Goal: Transaction & Acquisition: Subscribe to service/newsletter

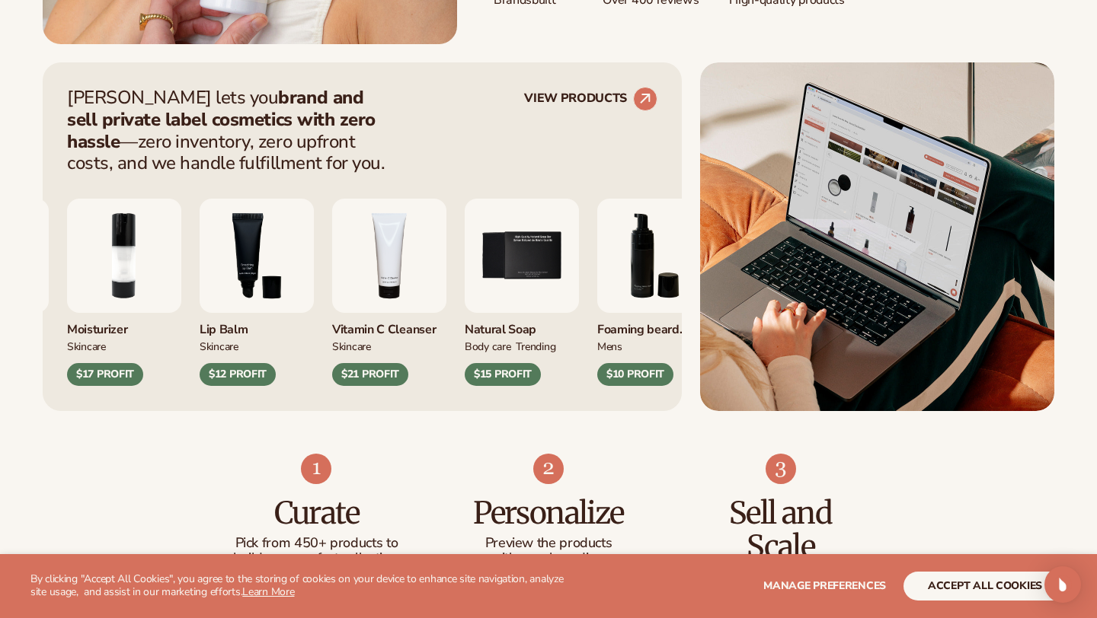
scroll to position [678, 0]
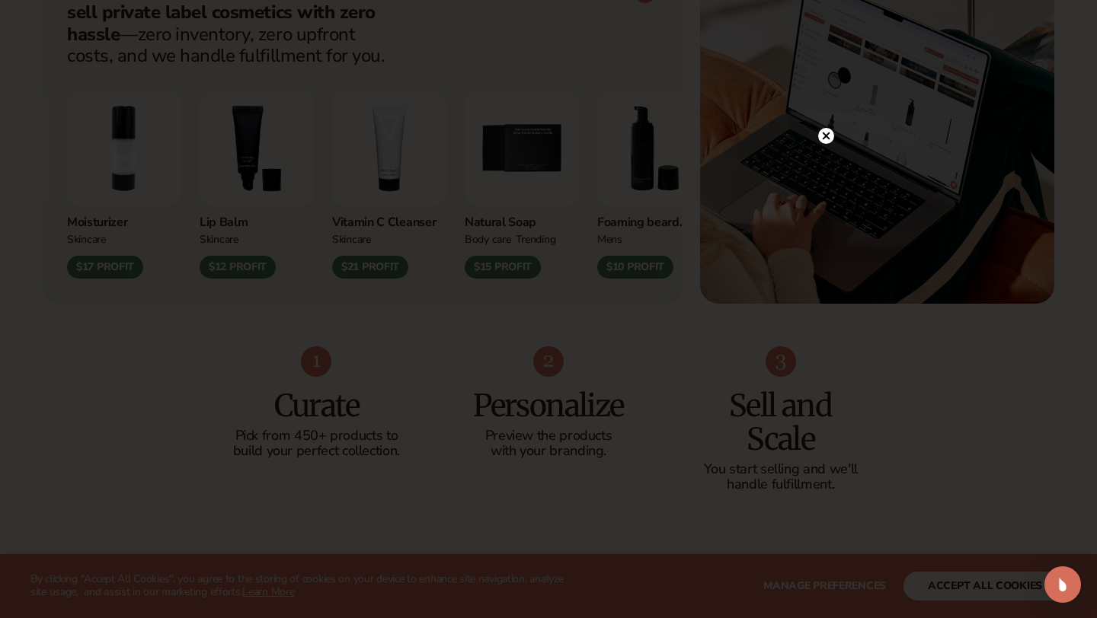
click at [827, 133] on icon at bounding box center [826, 136] width 8 height 8
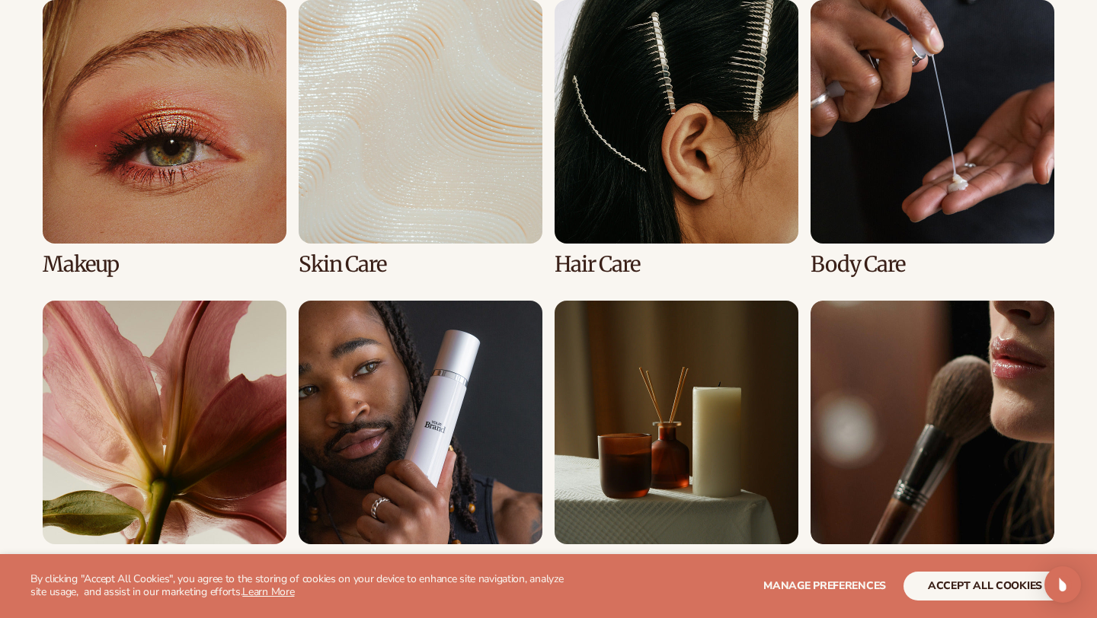
scroll to position [2978, 0]
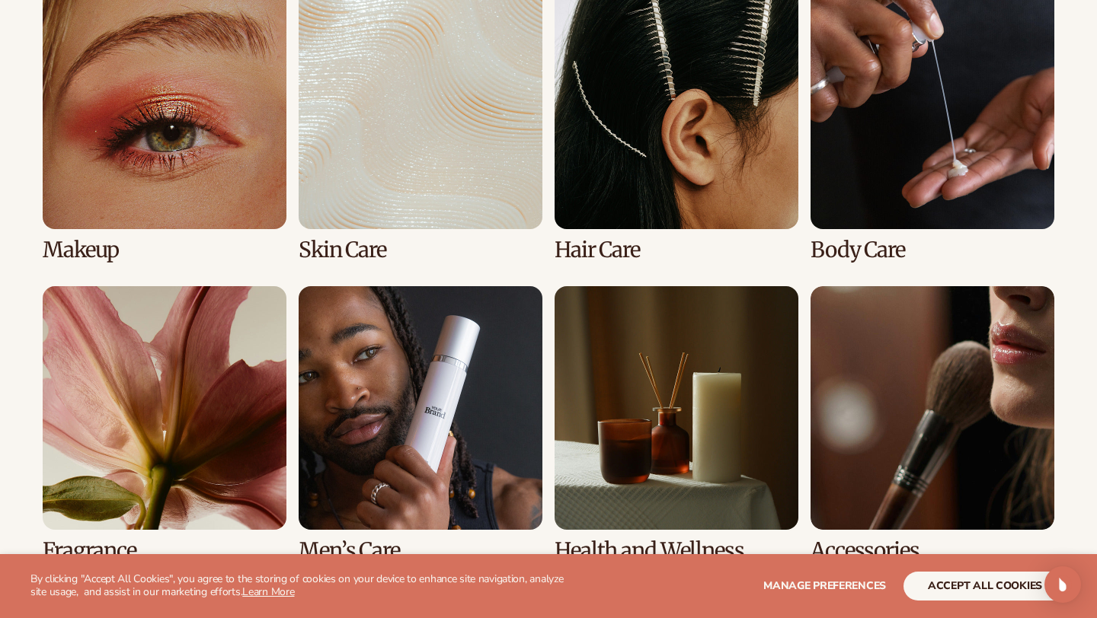
click at [402, 195] on link "2 / 8" at bounding box center [421, 124] width 244 height 276
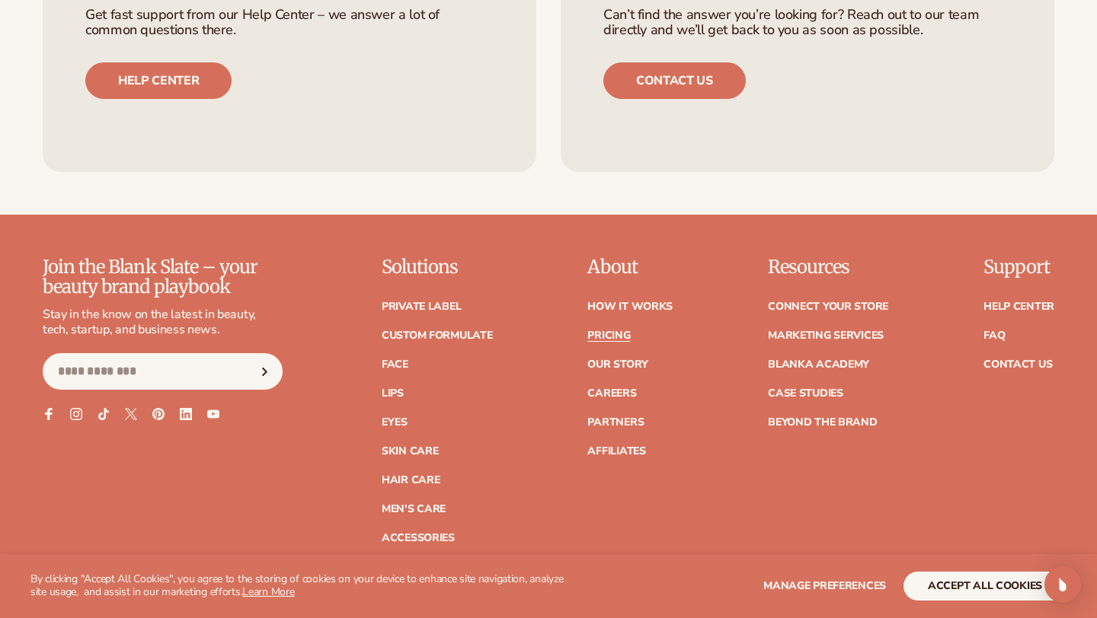
scroll to position [2522, 0]
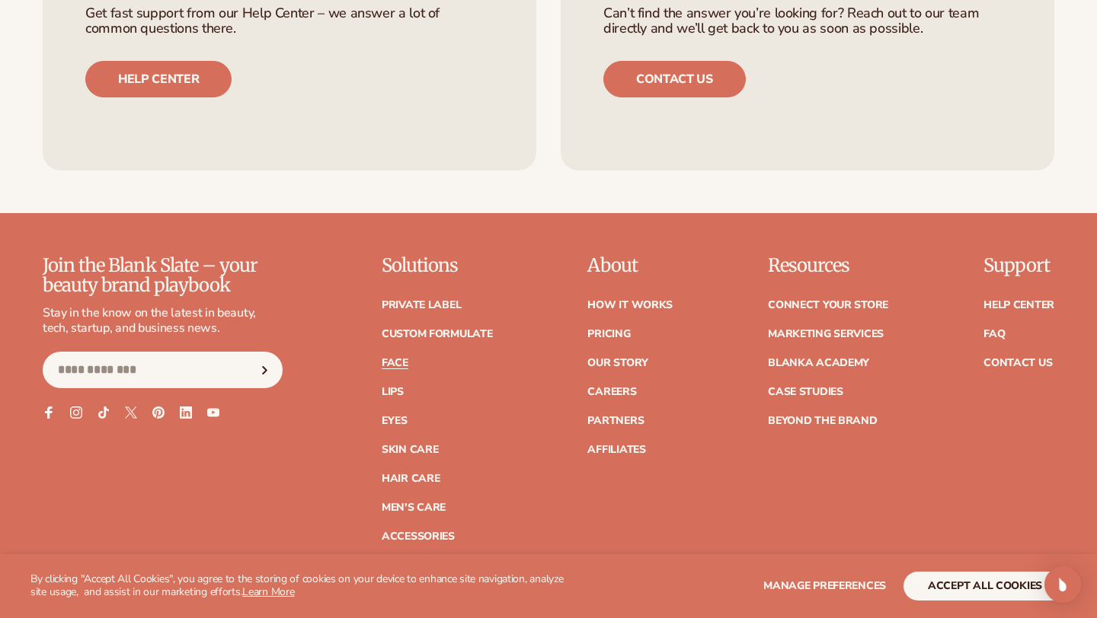
click at [401, 361] on link "Face" at bounding box center [395, 363] width 27 height 11
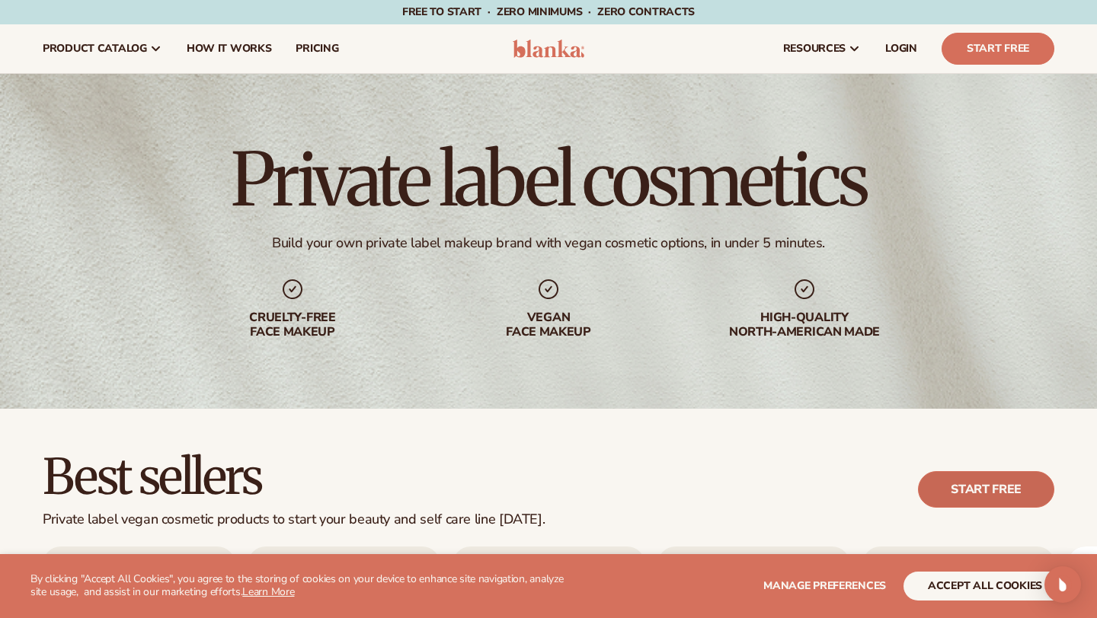
click at [988, 490] on link "Start free" at bounding box center [986, 489] width 136 height 37
click at [947, 491] on link "Start free" at bounding box center [986, 489] width 136 height 37
